Goal: Transaction & Acquisition: Purchase product/service

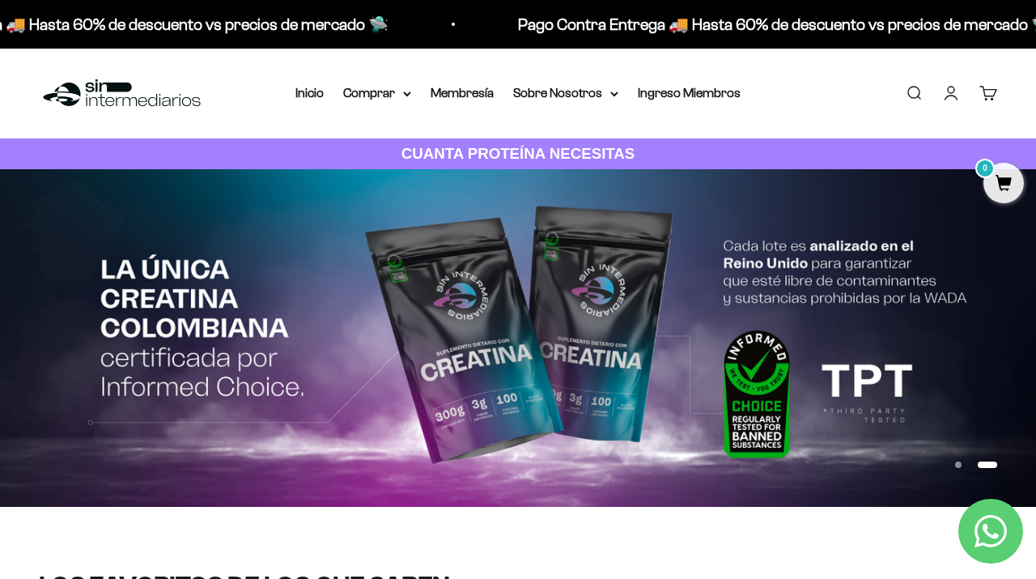
click at [953, 95] on link "Iniciar sesión" at bounding box center [951, 93] width 18 height 18
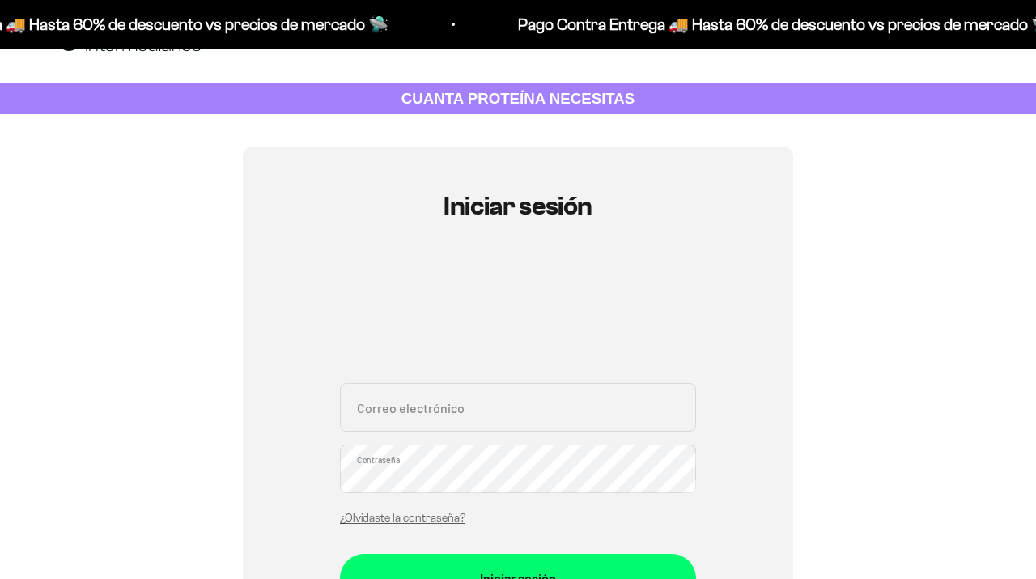
scroll to position [175, 0]
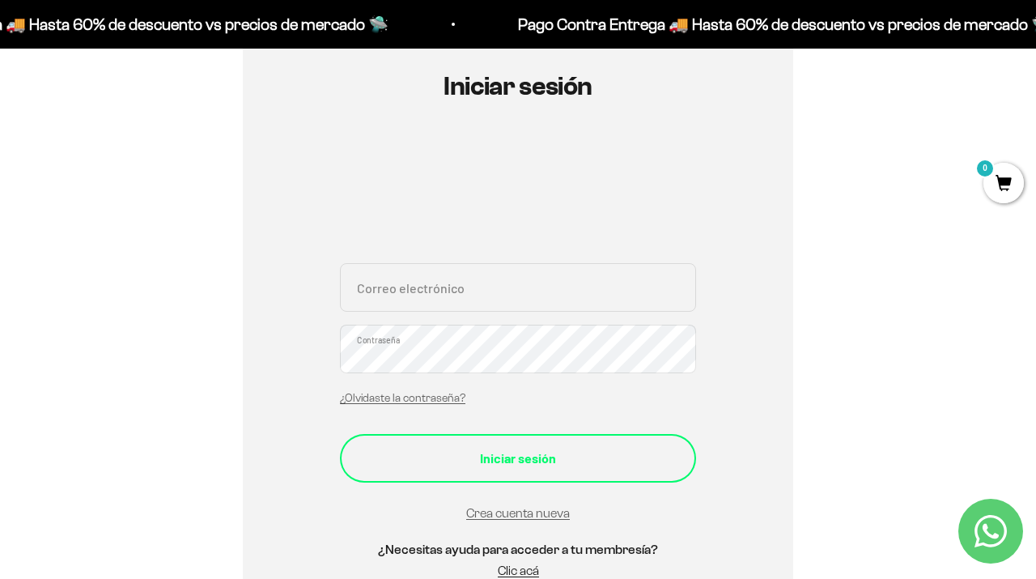
type input "[EMAIL_ADDRESS][DOMAIN_NAME]"
click at [517, 466] on div "Iniciar sesión" at bounding box center [517, 458] width 291 height 21
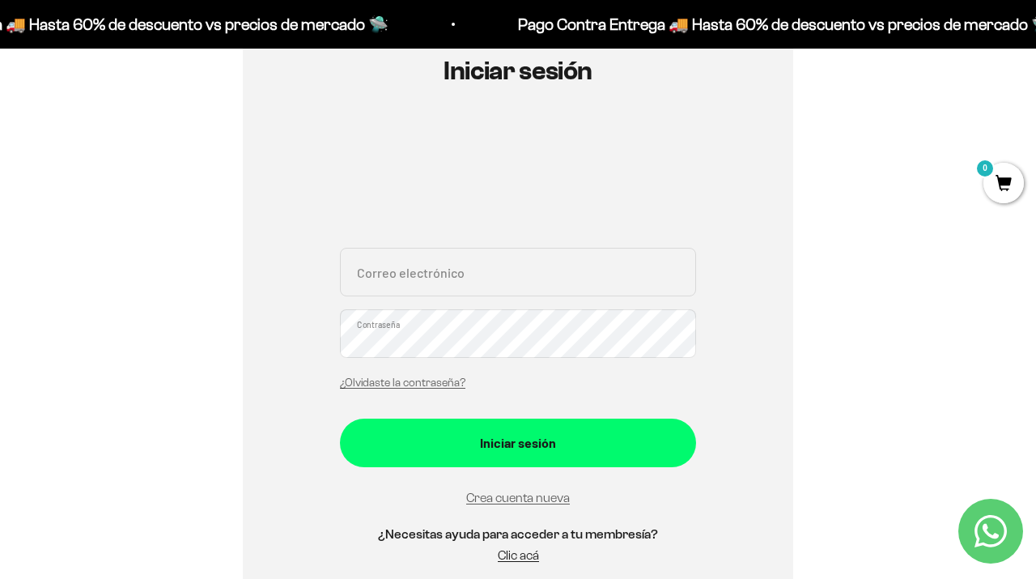
scroll to position [192, 0]
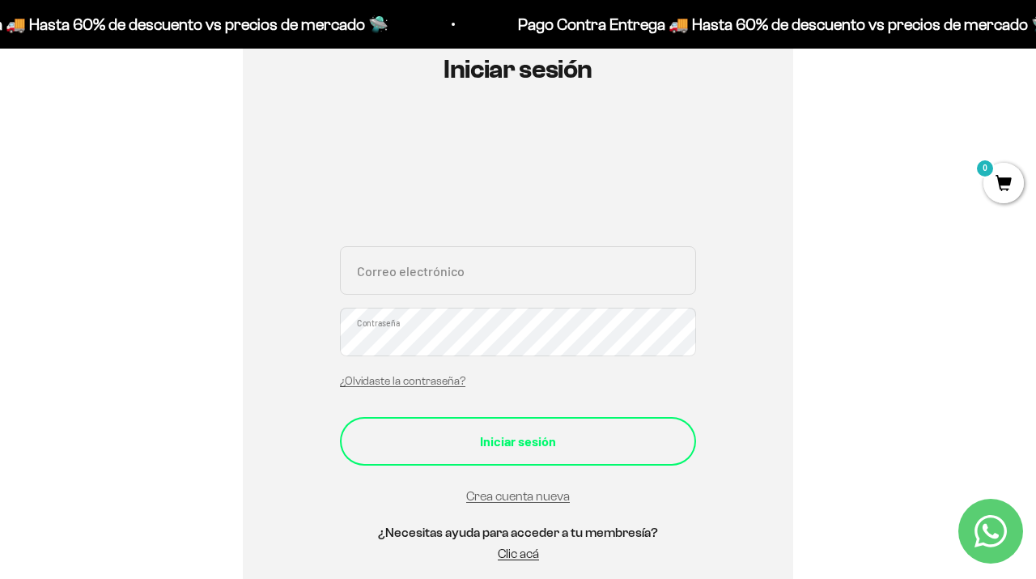
type input "[EMAIL_ADDRESS][DOMAIN_NAME]"
click at [495, 434] on div "Iniciar sesión" at bounding box center [517, 441] width 291 height 21
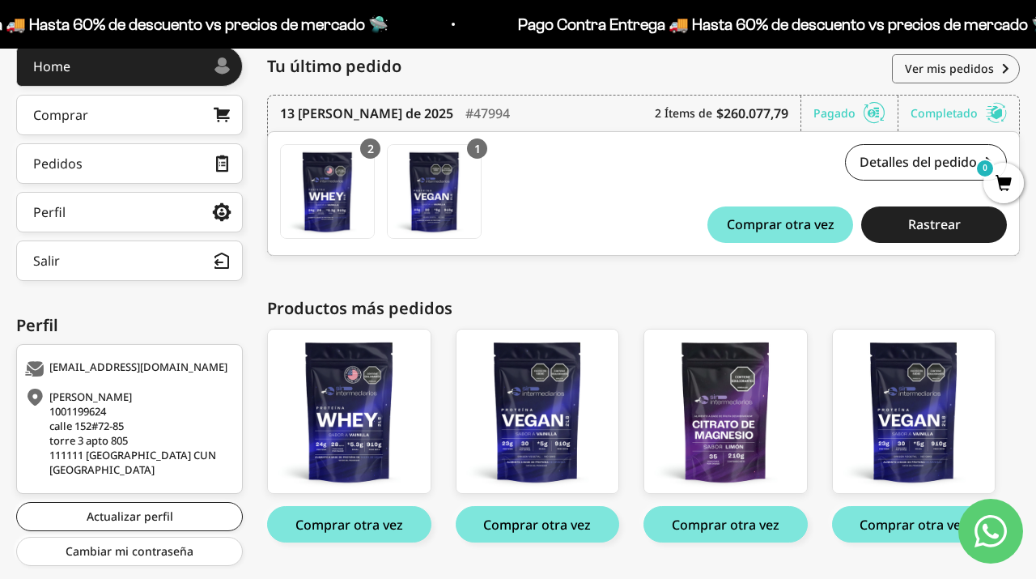
scroll to position [168, 0]
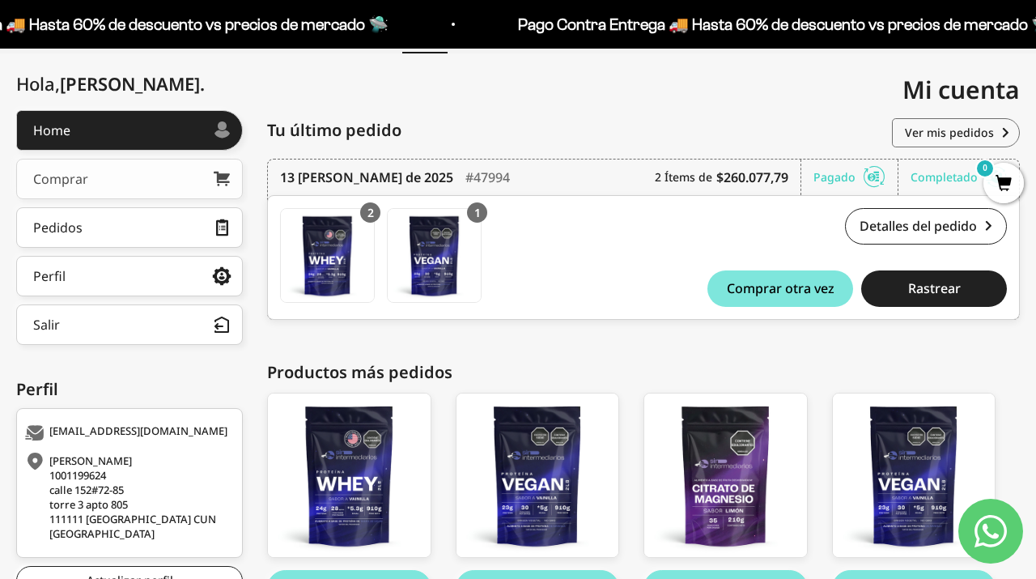
click at [147, 184] on link "Comprar" at bounding box center [129, 179] width 227 height 40
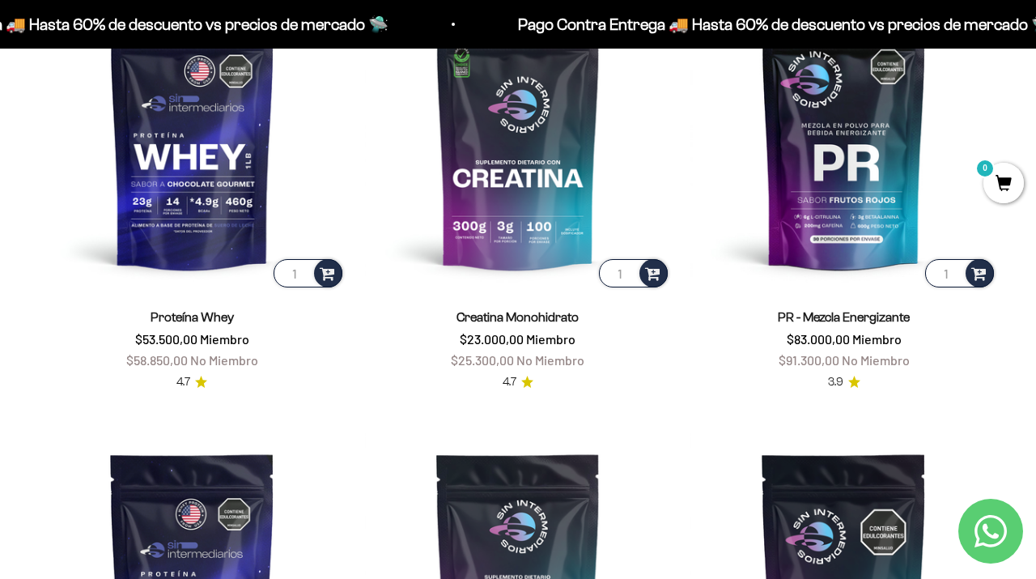
scroll to position [655, 0]
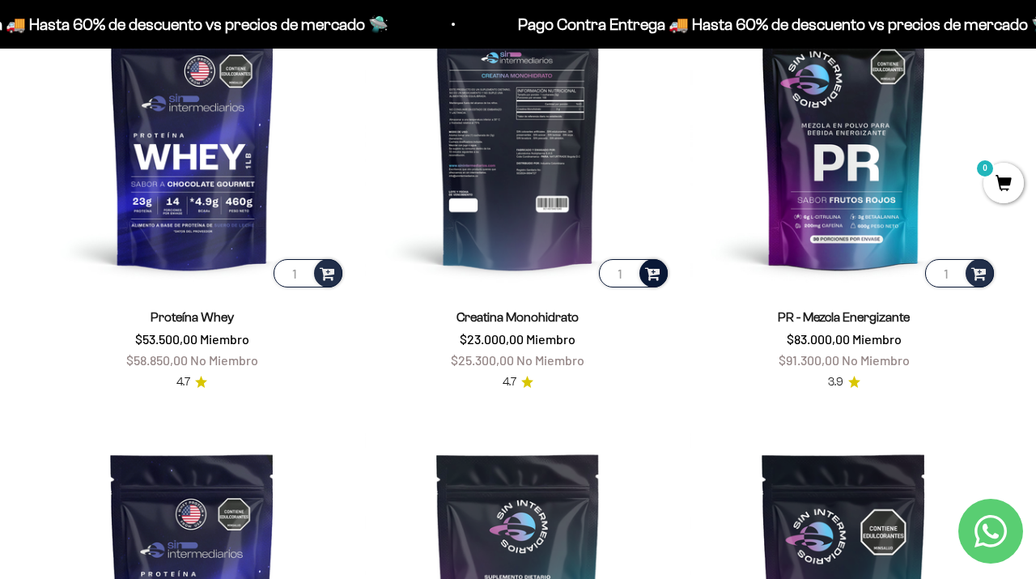
click at [656, 277] on span at bounding box center [652, 272] width 15 height 19
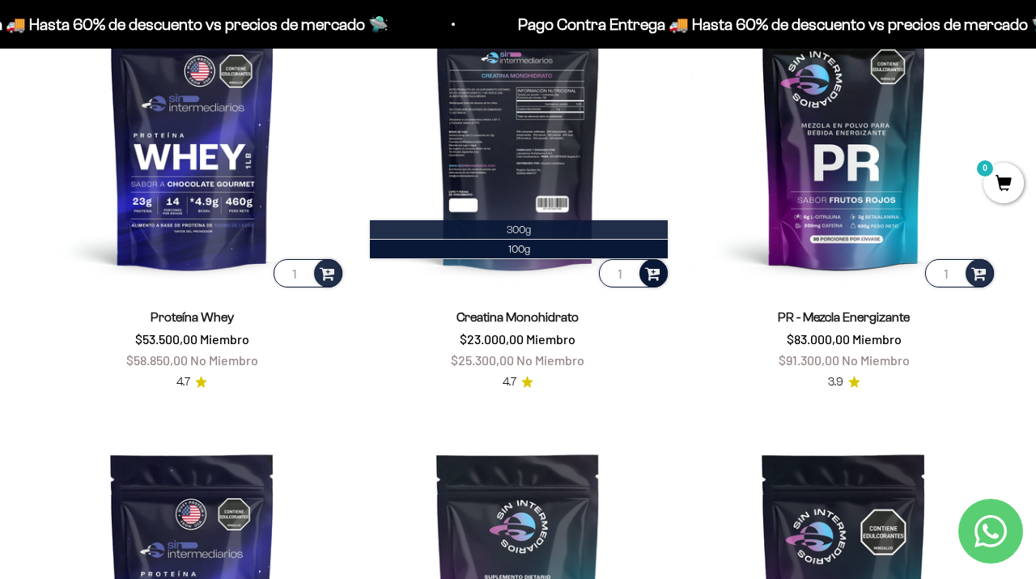
click at [624, 232] on li "300g" at bounding box center [519, 229] width 299 height 19
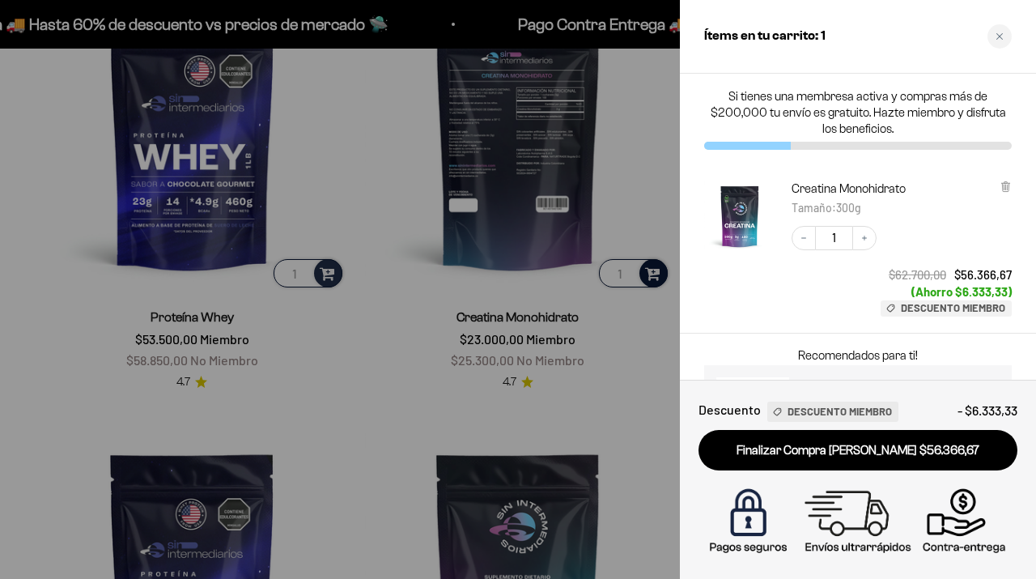
click at [622, 399] on div at bounding box center [518, 289] width 1036 height 579
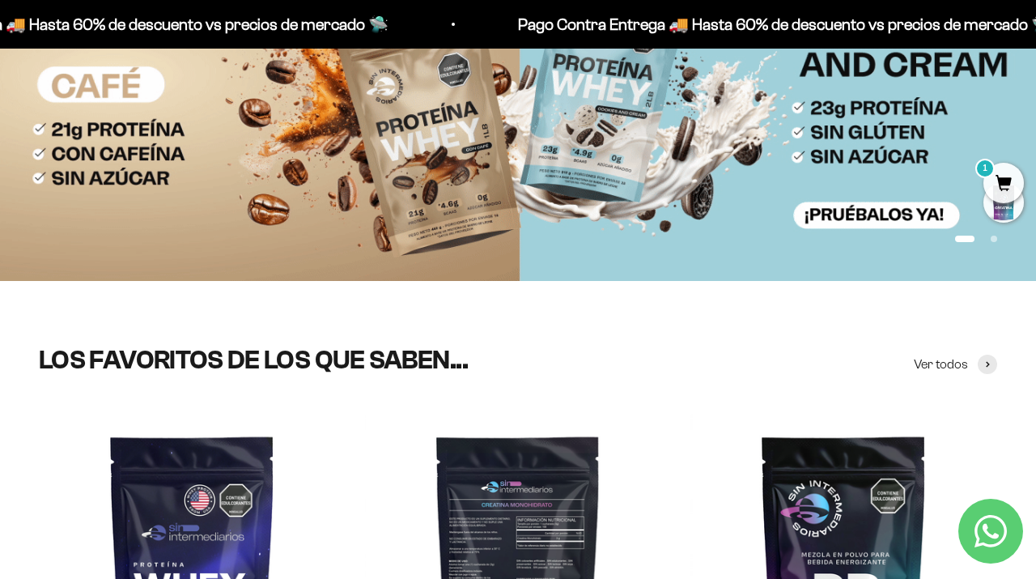
scroll to position [0, 0]
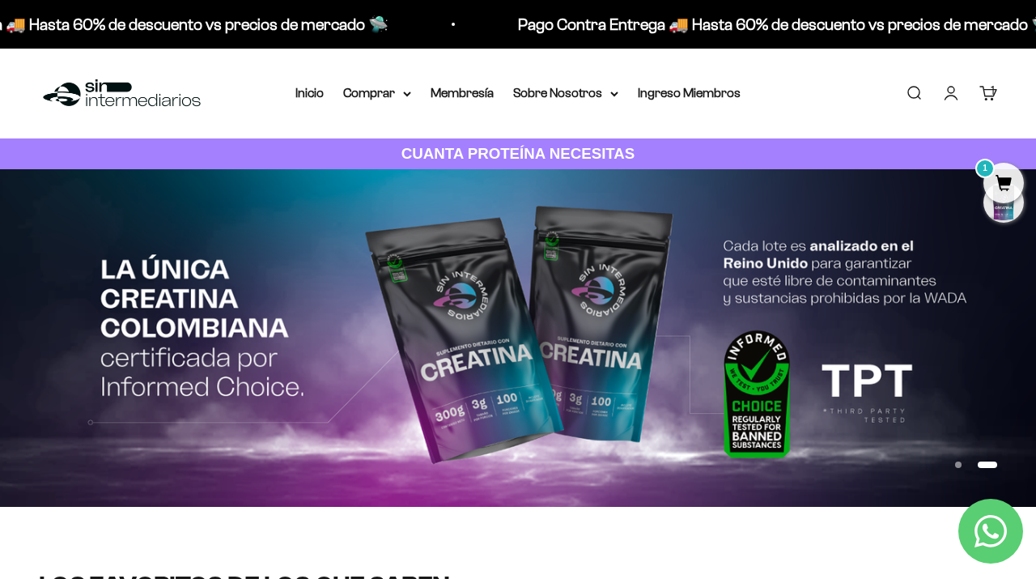
click at [996, 177] on span "1" at bounding box center [1003, 183] width 40 height 40
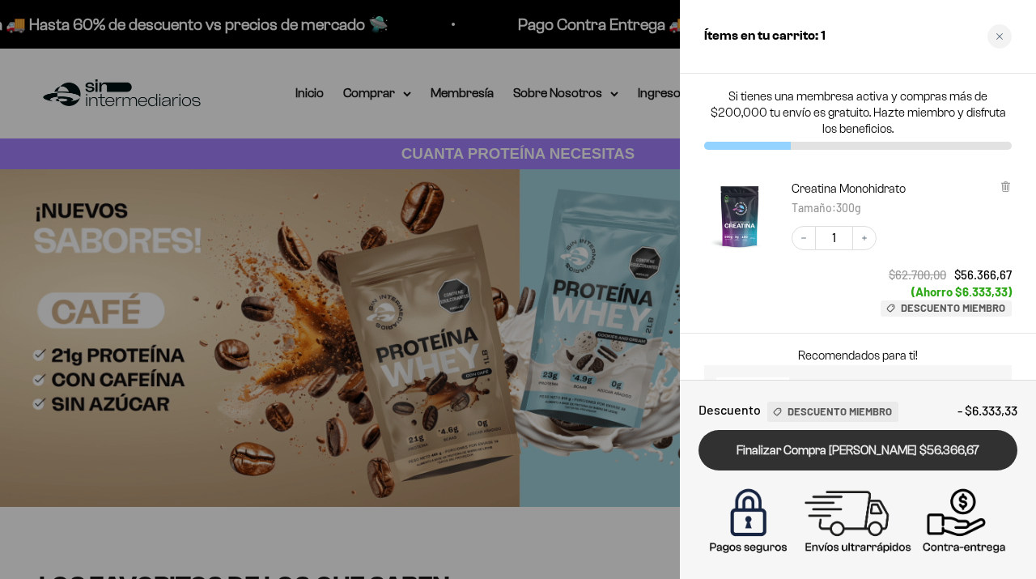
click at [808, 456] on link "Finalizar Compra Segura $56.366,67" at bounding box center [858, 450] width 319 height 41
